Goal: Task Accomplishment & Management: Use online tool/utility

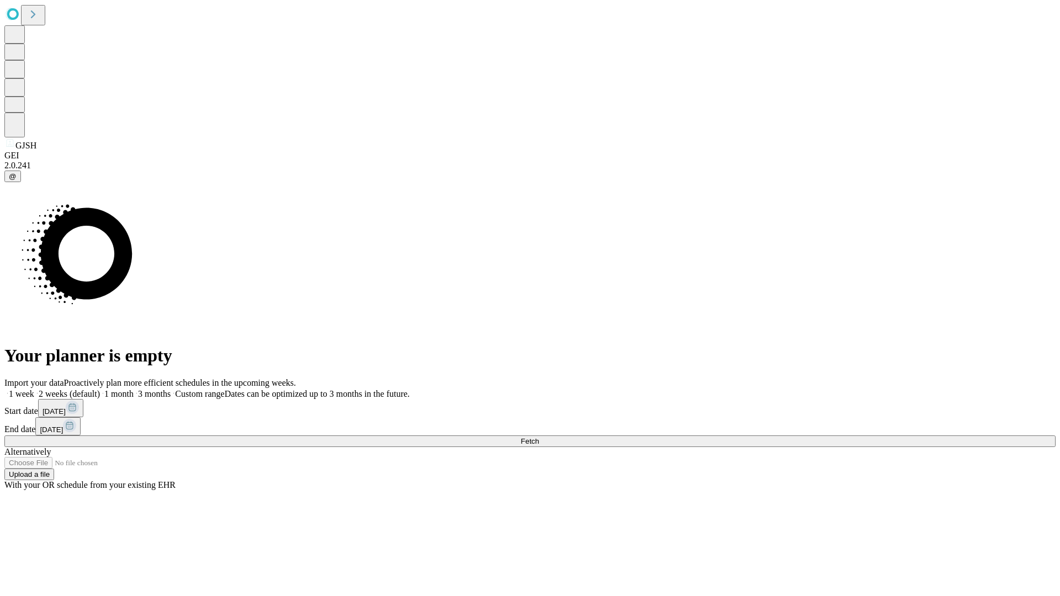
click at [539, 437] on span "Fetch" at bounding box center [529, 441] width 18 height 8
